Goal: Task Accomplishment & Management: Use online tool/utility

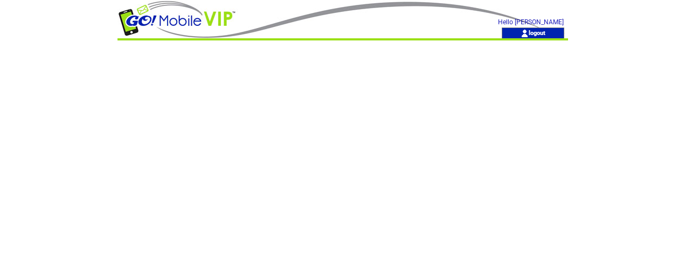
click at [367, 8] on td at bounding box center [288, 14] width 341 height 28
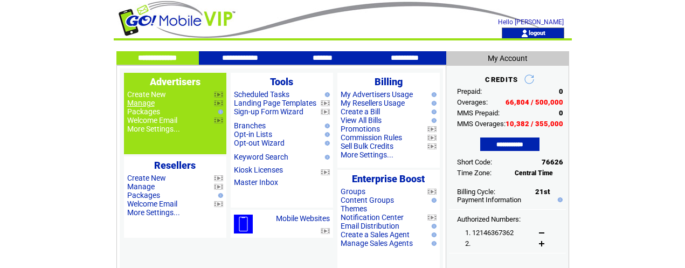
click at [147, 104] on link "Manage" at bounding box center [141, 103] width 28 height 9
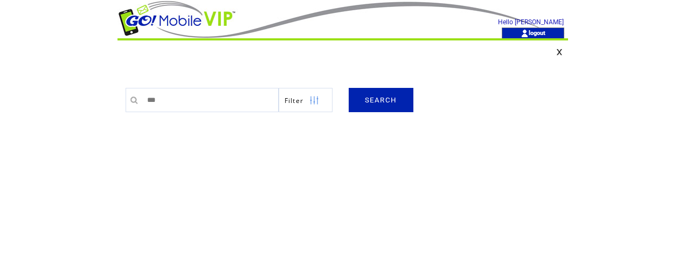
type input "*********"
click at [382, 102] on link "SEARCH" at bounding box center [381, 100] width 65 height 24
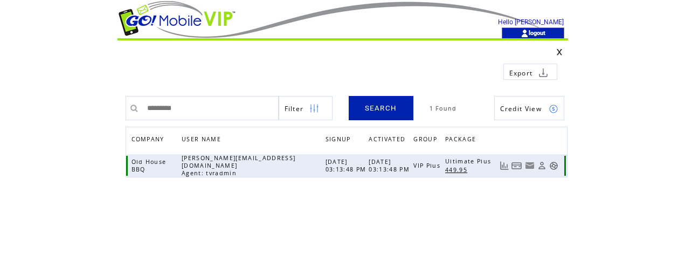
click at [554, 162] on link at bounding box center [553, 165] width 9 height 9
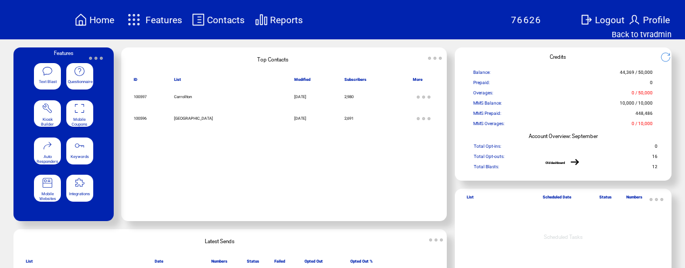
click at [87, 112] on featureicon at bounding box center [79, 107] width 27 height 12
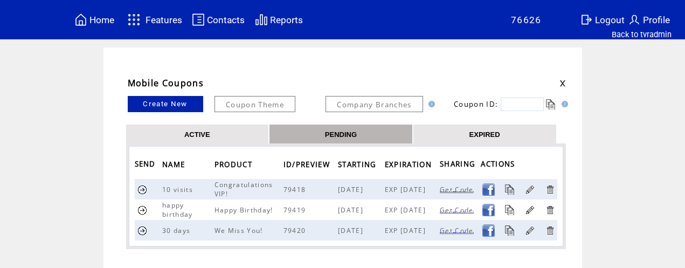
click at [491, 132] on link "EXPIRED" at bounding box center [485, 133] width 31 height 9
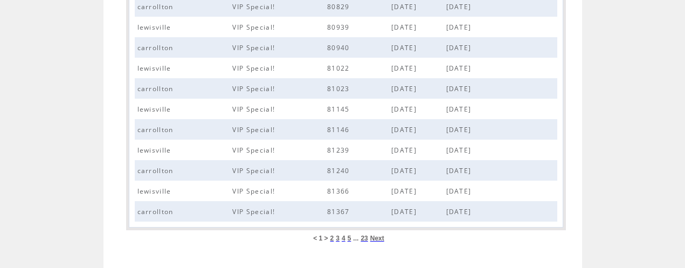
scroll to position [492, 0]
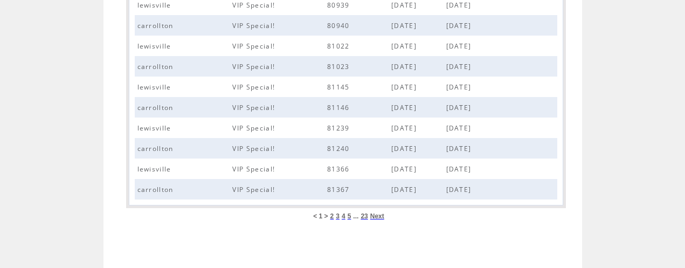
click at [365, 217] on span "23" at bounding box center [364, 216] width 7 height 8
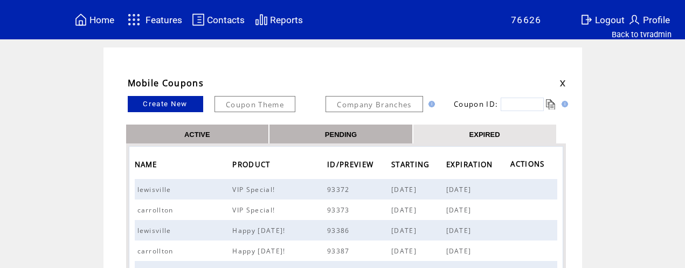
click at [516, 105] on input "text" at bounding box center [522, 104] width 43 height 13
type input "*****"
click at [552, 102] on link at bounding box center [551, 104] width 10 height 10
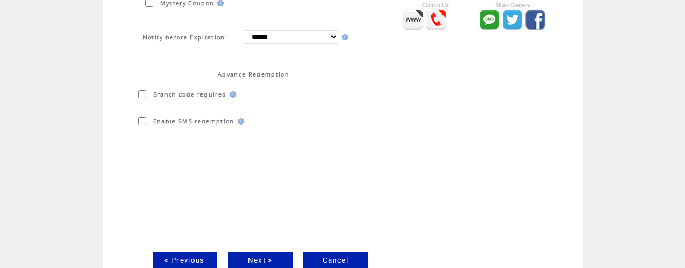
scroll to position [365, 0]
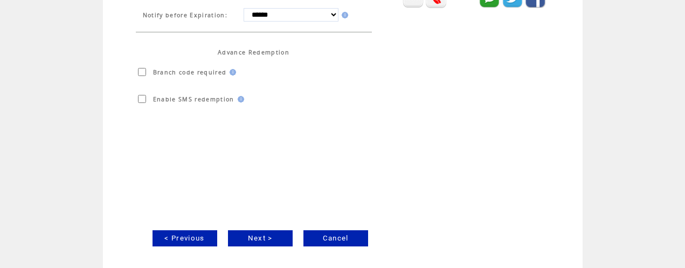
click at [264, 237] on link "Next >" at bounding box center [260, 238] width 65 height 16
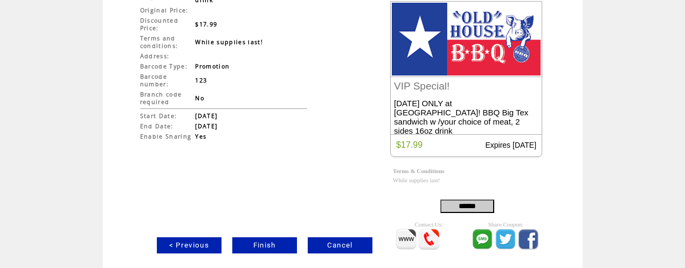
scroll to position [134, 0]
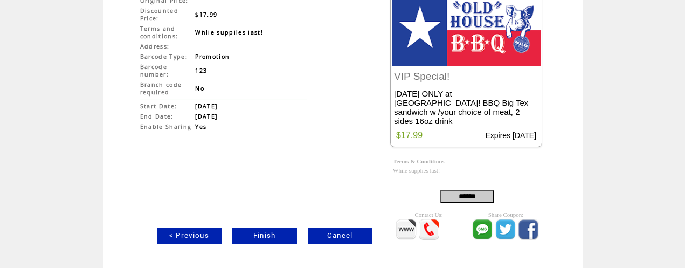
click at [269, 233] on link "Finish" at bounding box center [264, 236] width 65 height 16
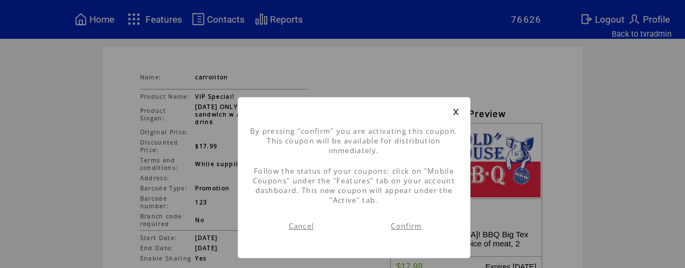
click at [411, 224] on link "Confirm" at bounding box center [406, 226] width 31 height 10
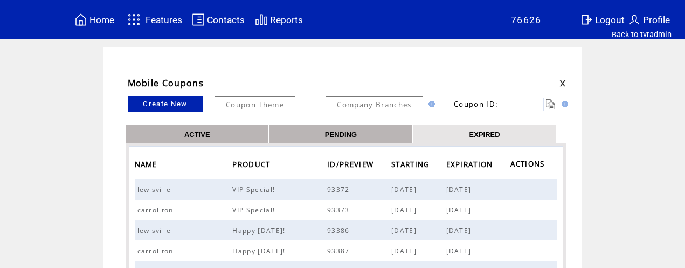
drag, startPoint x: 519, startPoint y: 105, endPoint x: 531, endPoint y: 95, distance: 15.7
click at [520, 104] on input "text" at bounding box center [522, 104] width 43 height 13
type input "*****"
click at [552, 105] on link at bounding box center [551, 104] width 10 height 10
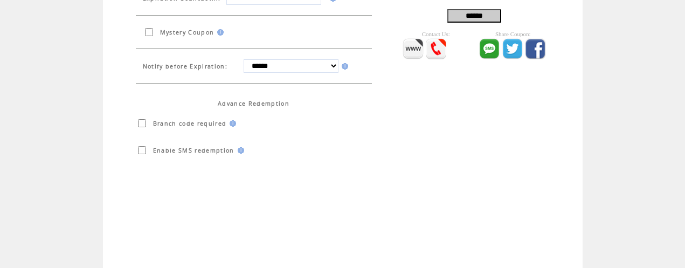
scroll to position [365, 0]
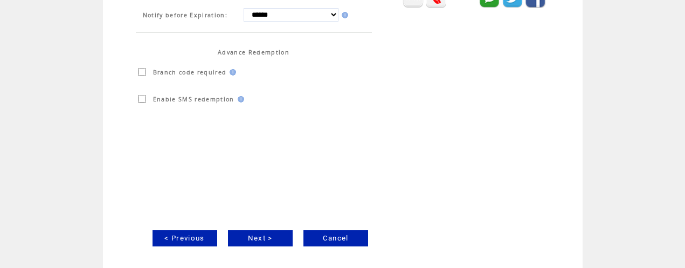
click at [270, 239] on link "Next >" at bounding box center [260, 238] width 65 height 16
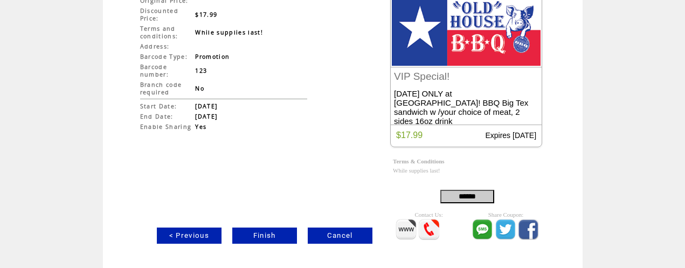
click at [269, 234] on link "Finish" at bounding box center [264, 236] width 65 height 16
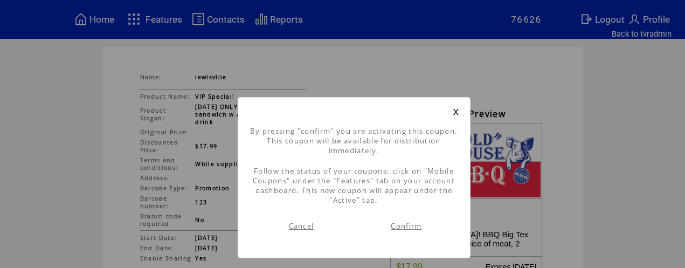
click at [400, 228] on link "Confirm" at bounding box center [406, 226] width 31 height 10
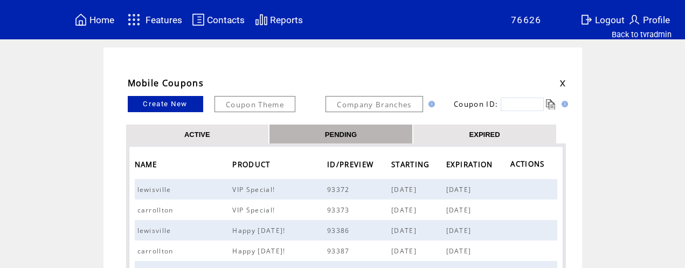
click at [192, 131] on link "ACTIVE" at bounding box center [197, 133] width 26 height 9
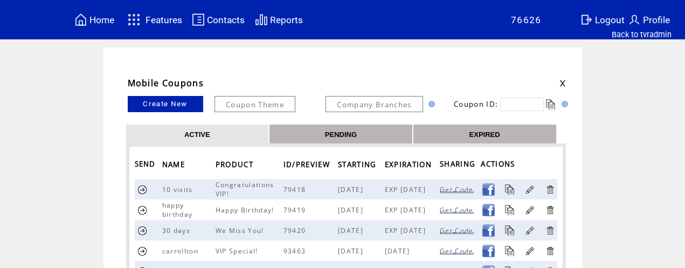
scroll to position [37, 0]
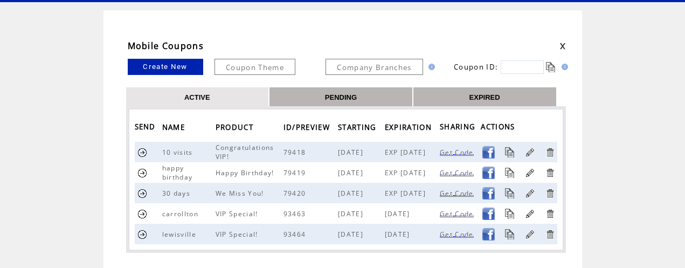
click at [142, 212] on link at bounding box center [143, 214] width 10 height 10
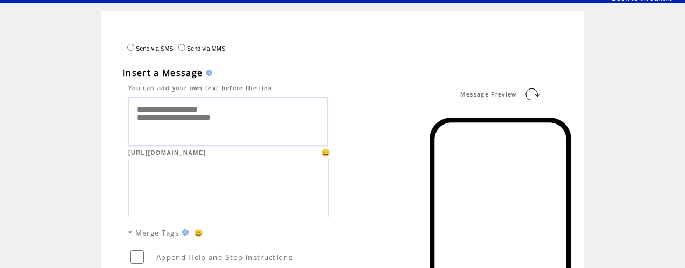
scroll to position [35, 0]
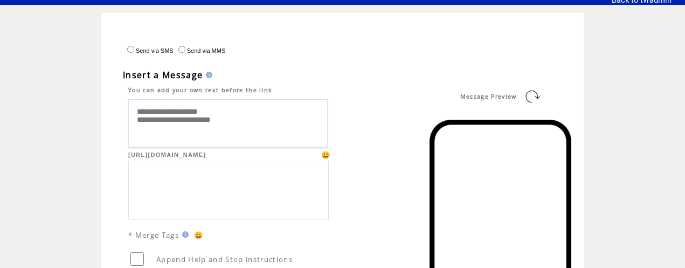
drag, startPoint x: 223, startPoint y: 114, endPoint x: 145, endPoint y: 114, distance: 78.7
click at [133, 116] on textarea "**********" at bounding box center [228, 123] width 200 height 49
click at [148, 113] on textarea "**********" at bounding box center [228, 123] width 200 height 49
drag, startPoint x: 136, startPoint y: 114, endPoint x: 208, endPoint y: 112, distance: 71.7
click at [224, 111] on textarea "**********" at bounding box center [228, 123] width 200 height 49
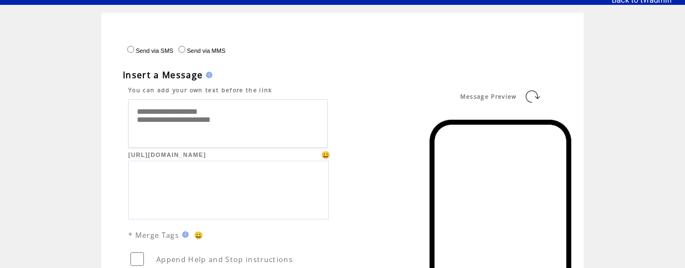
paste textarea "**********"
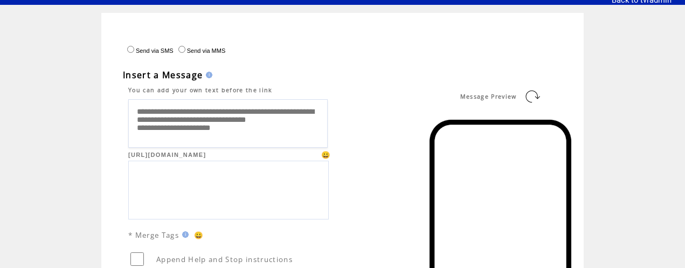
type textarea "**********"
drag, startPoint x: 535, startPoint y: 93, endPoint x: 521, endPoint y: 93, distance: 13.5
click at [535, 93] on link at bounding box center [532, 96] width 17 height 17
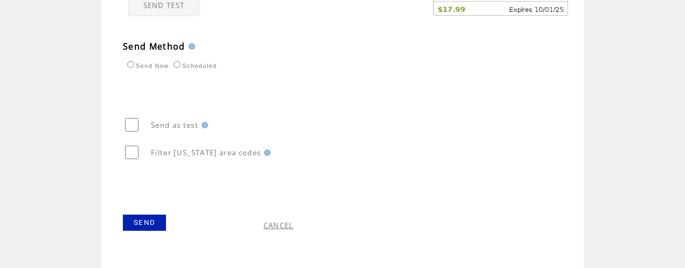
scroll to position [630, 0]
click at [139, 221] on link "SEND" at bounding box center [144, 222] width 43 height 16
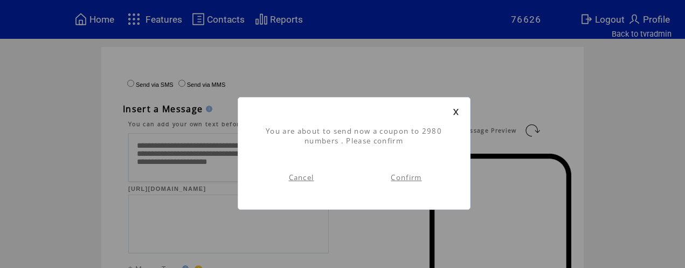
scroll to position [1, 0]
click at [396, 176] on link "Confirm" at bounding box center [406, 178] width 31 height 10
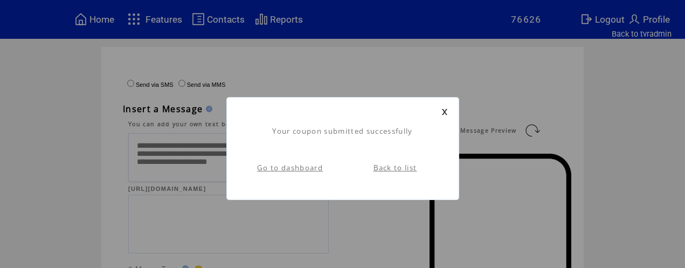
scroll to position [1, 0]
click at [390, 169] on link "Back to list" at bounding box center [396, 168] width 44 height 10
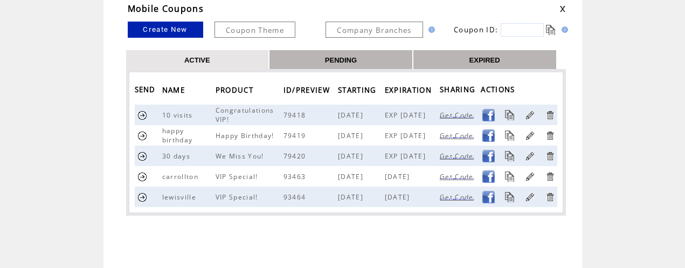
scroll to position [75, 0]
click at [142, 196] on link at bounding box center [143, 196] width 10 height 10
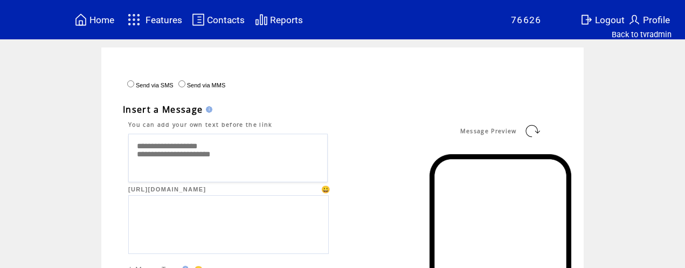
drag, startPoint x: 224, startPoint y: 148, endPoint x: 147, endPoint y: 149, distance: 76.6
paste textarea "**********"
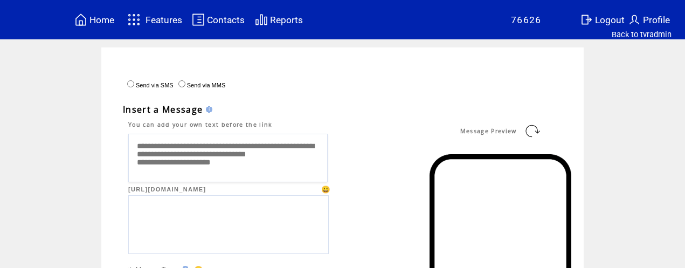
type textarea "**********"
click at [538, 130] on link at bounding box center [532, 130] width 17 height 17
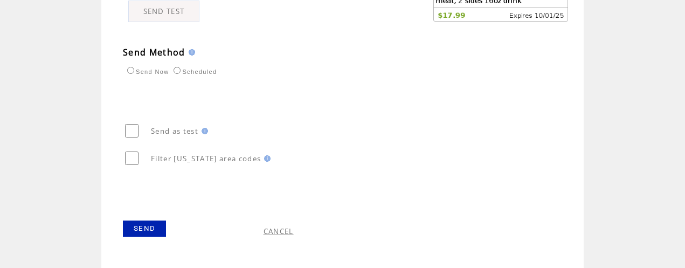
scroll to position [630, 0]
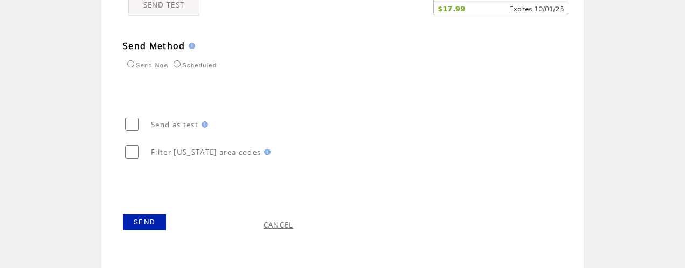
click at [150, 224] on link "SEND" at bounding box center [144, 222] width 43 height 16
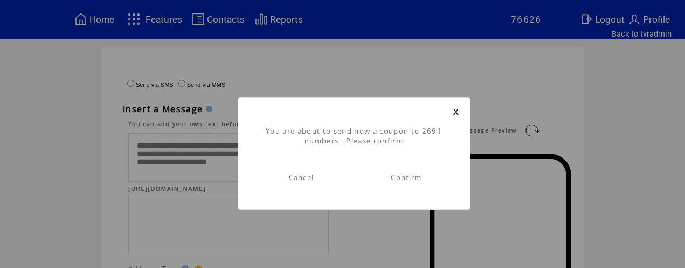
scroll to position [1, 0]
click at [402, 180] on link "Confirm" at bounding box center [406, 178] width 31 height 10
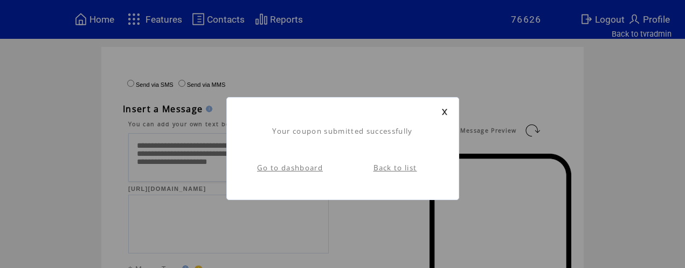
scroll to position [1, 0]
click at [315, 171] on link "Go to dashboard" at bounding box center [290, 168] width 66 height 10
